Goal: Navigation & Orientation: Find specific page/section

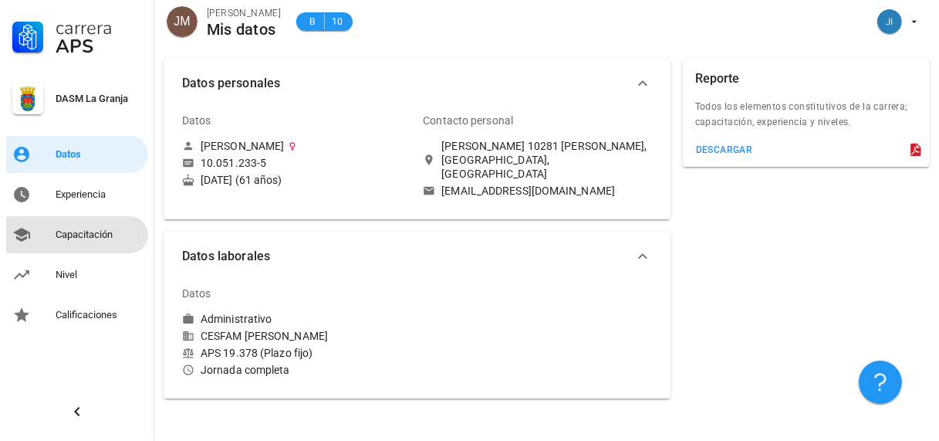
click at [89, 234] on div "Capacitación" at bounding box center [99, 234] width 86 height 12
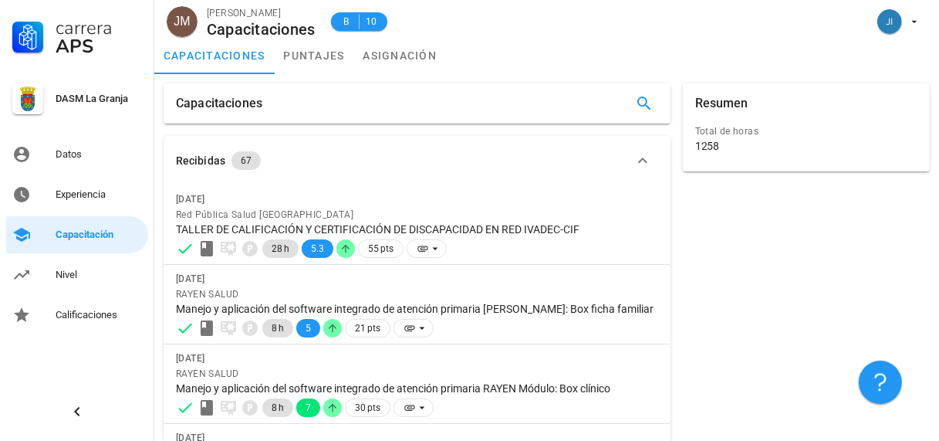
click at [87, 215] on div "Carrera APS DASM La Granja Datos Experiencia Capacitación Nivel Calificaciones" at bounding box center [77, 166] width 154 height 333
click at [92, 235] on div "Capacitación" at bounding box center [99, 234] width 86 height 12
click at [65, 272] on div "Nivel" at bounding box center [99, 275] width 86 height 12
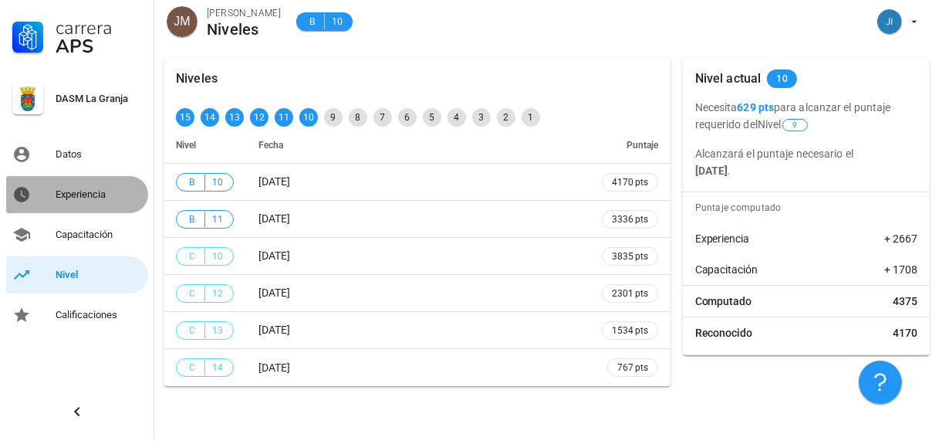
click at [71, 194] on div "Experiencia" at bounding box center [99, 194] width 86 height 12
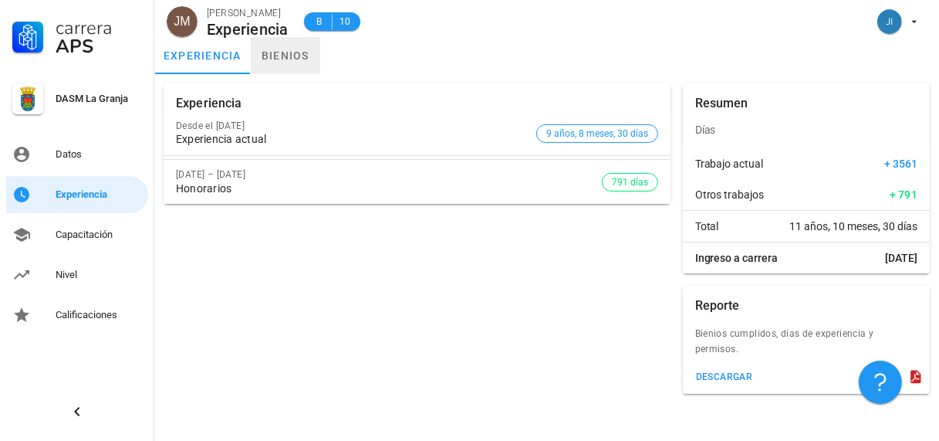
click at [284, 52] on link "bienios" at bounding box center [285, 55] width 69 height 37
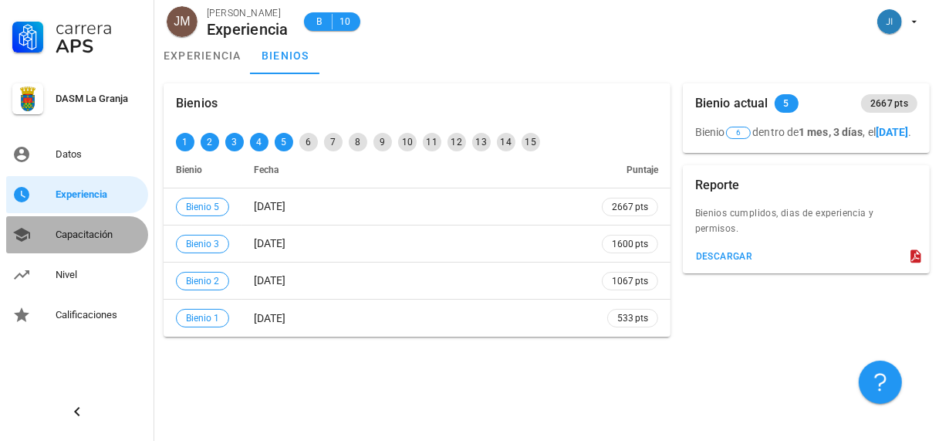
click at [80, 235] on div "Capacitación" at bounding box center [99, 234] width 86 height 12
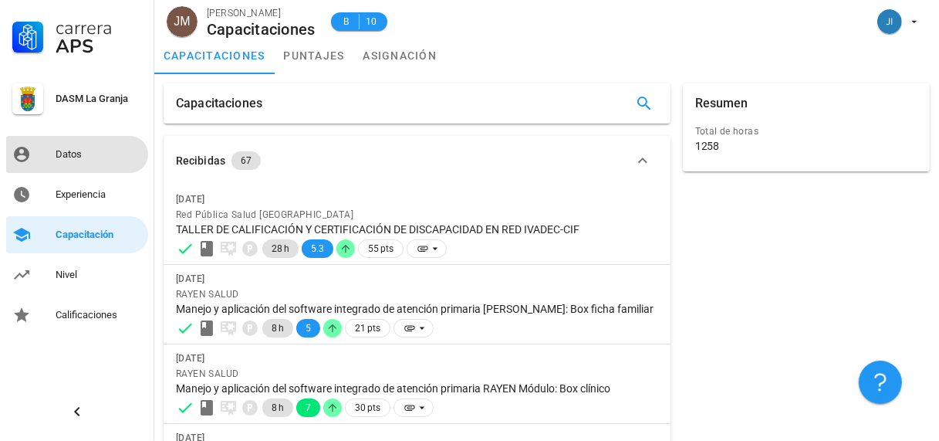
click at [78, 154] on div "Datos" at bounding box center [99, 154] width 86 height 12
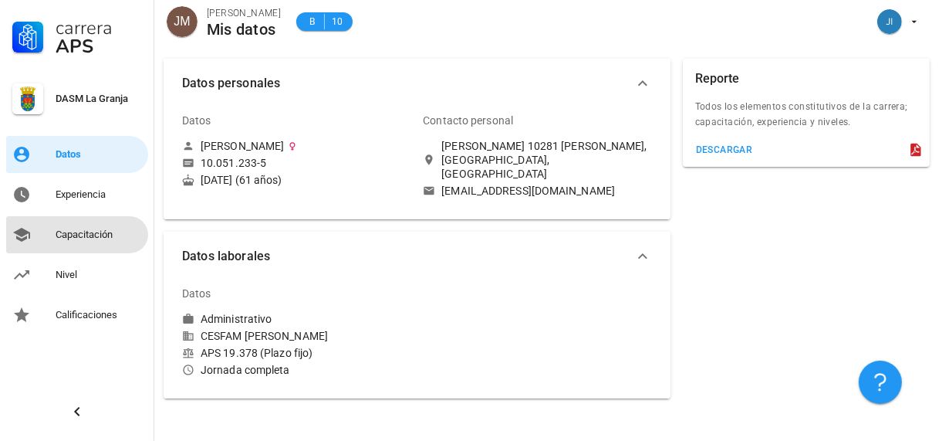
click at [86, 234] on div "Capacitación" at bounding box center [99, 234] width 86 height 12
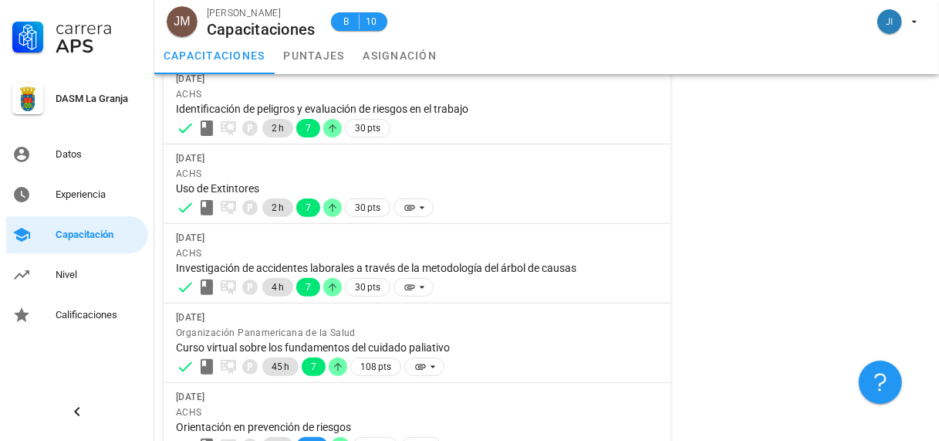
scroll to position [385, 0]
